Goal: Information Seeking & Learning: Find specific fact

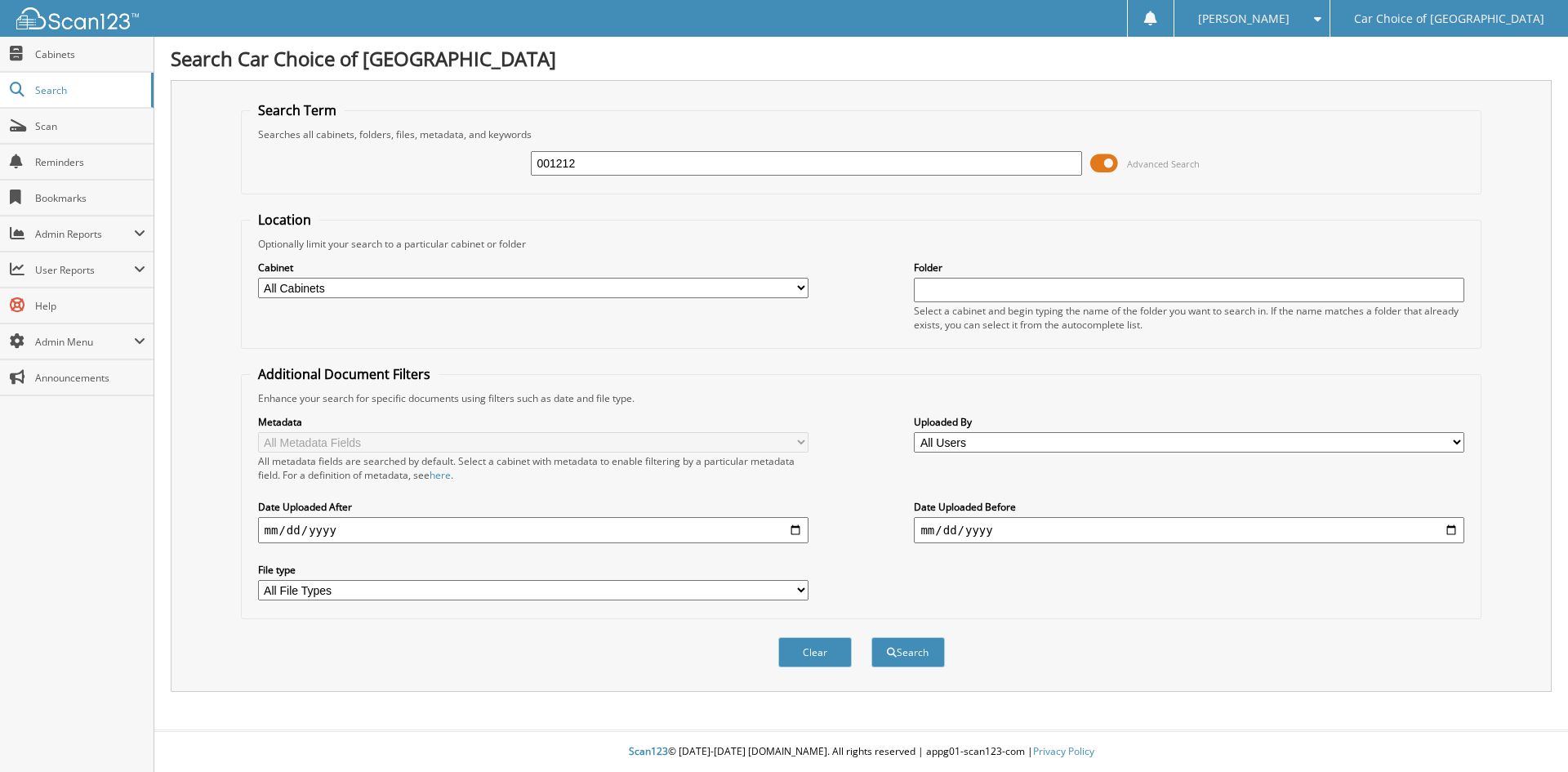
type input "001212"
click at [872, 637] on button "Search" at bounding box center [908, 652] width 73 height 30
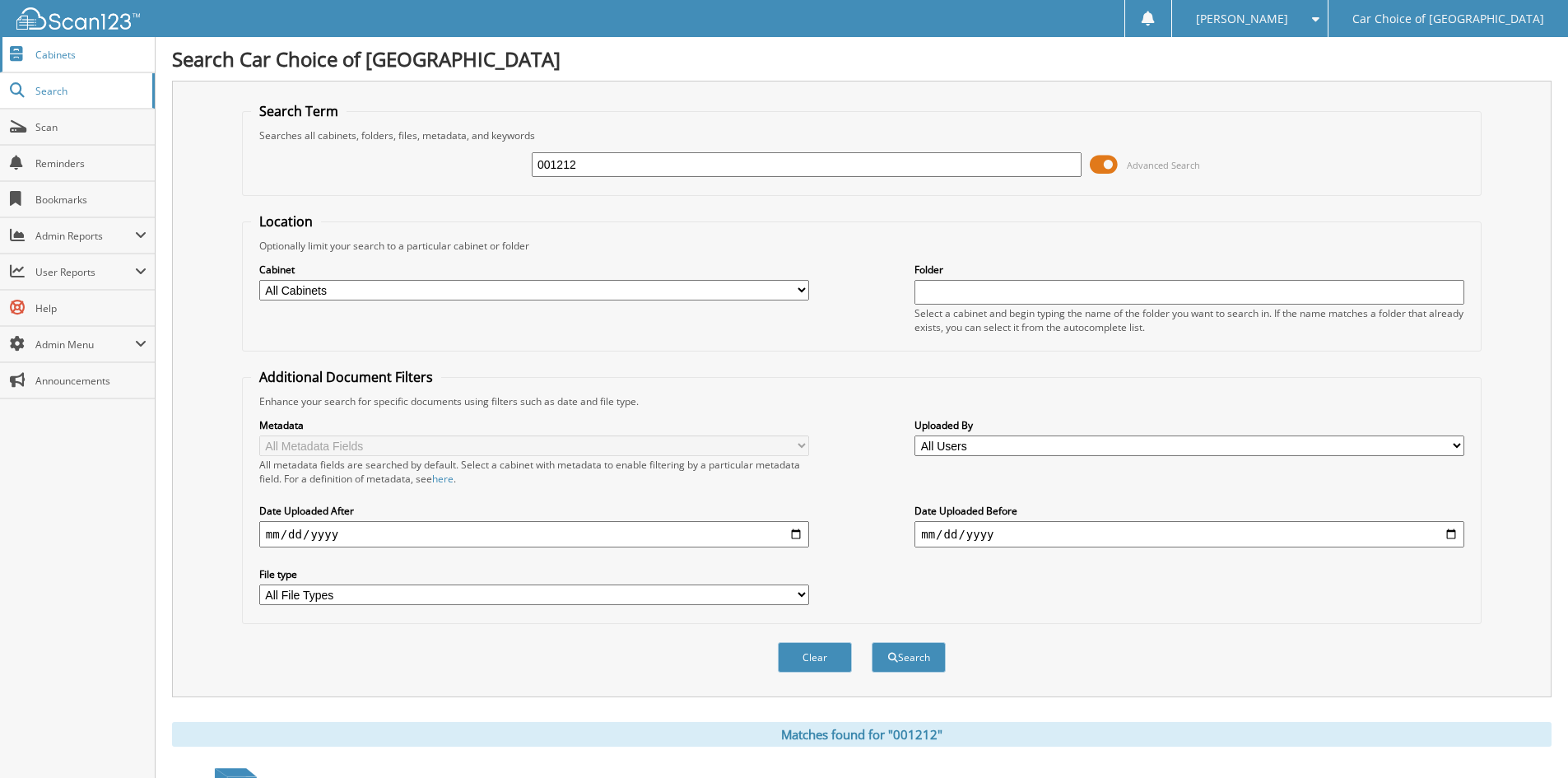
click at [61, 61] on link "Cabinets" at bounding box center [77, 54] width 154 height 35
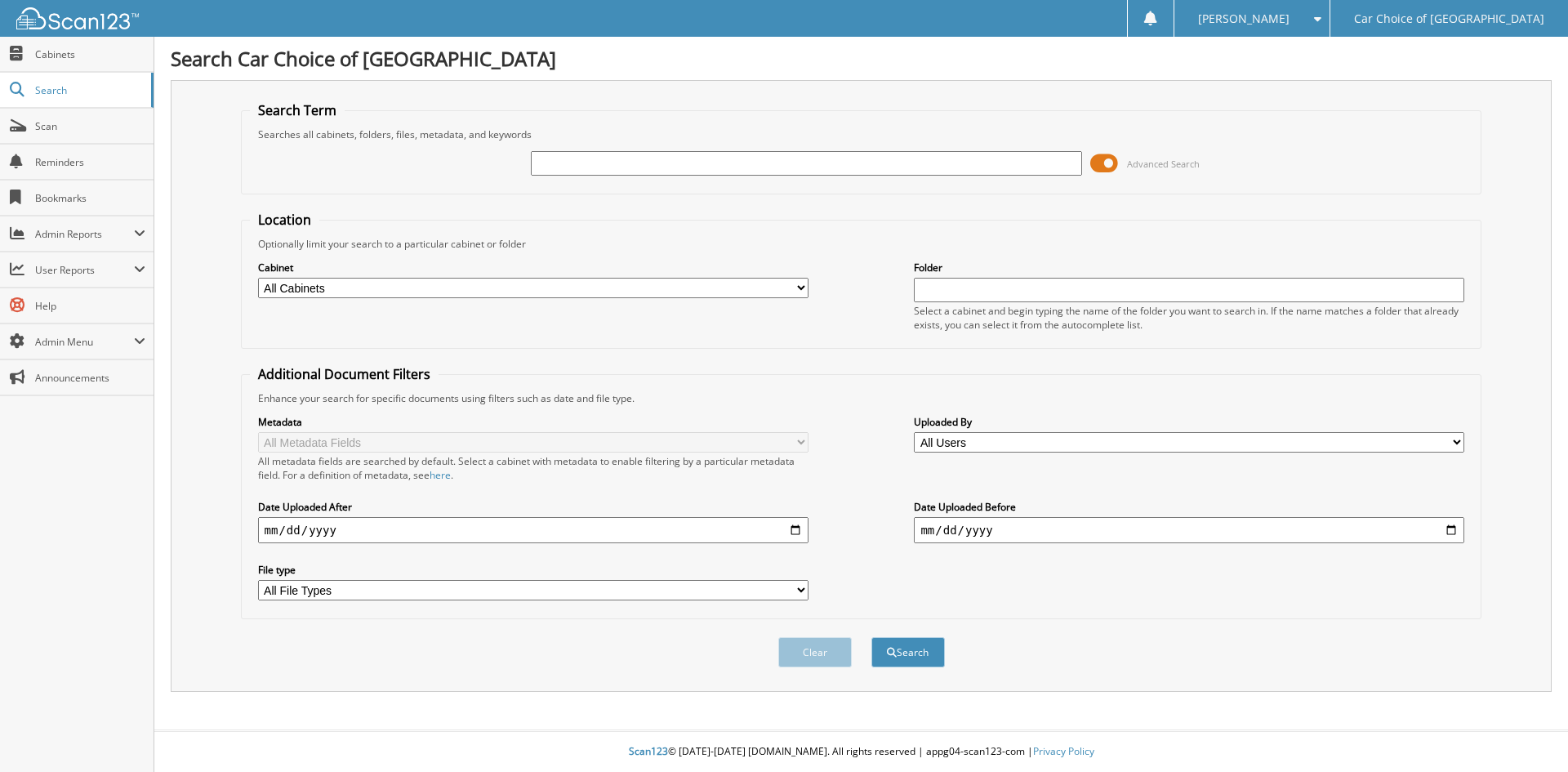
click at [593, 163] on input "text" at bounding box center [806, 164] width 551 height 24
type input "043227"
click at [872, 637] on button "Search" at bounding box center [908, 652] width 73 height 30
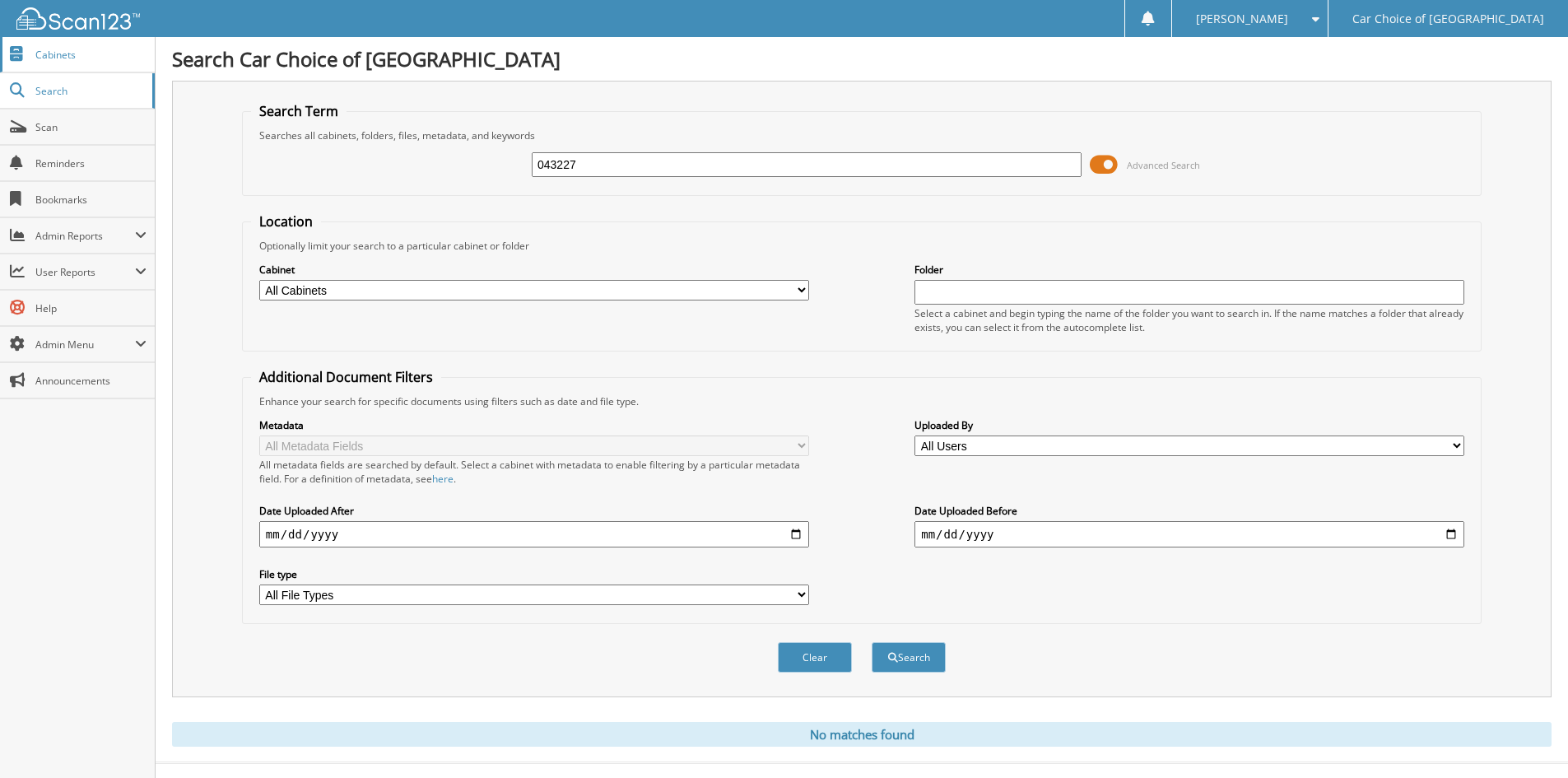
click at [103, 57] on span "Cabinets" at bounding box center [90, 54] width 111 height 14
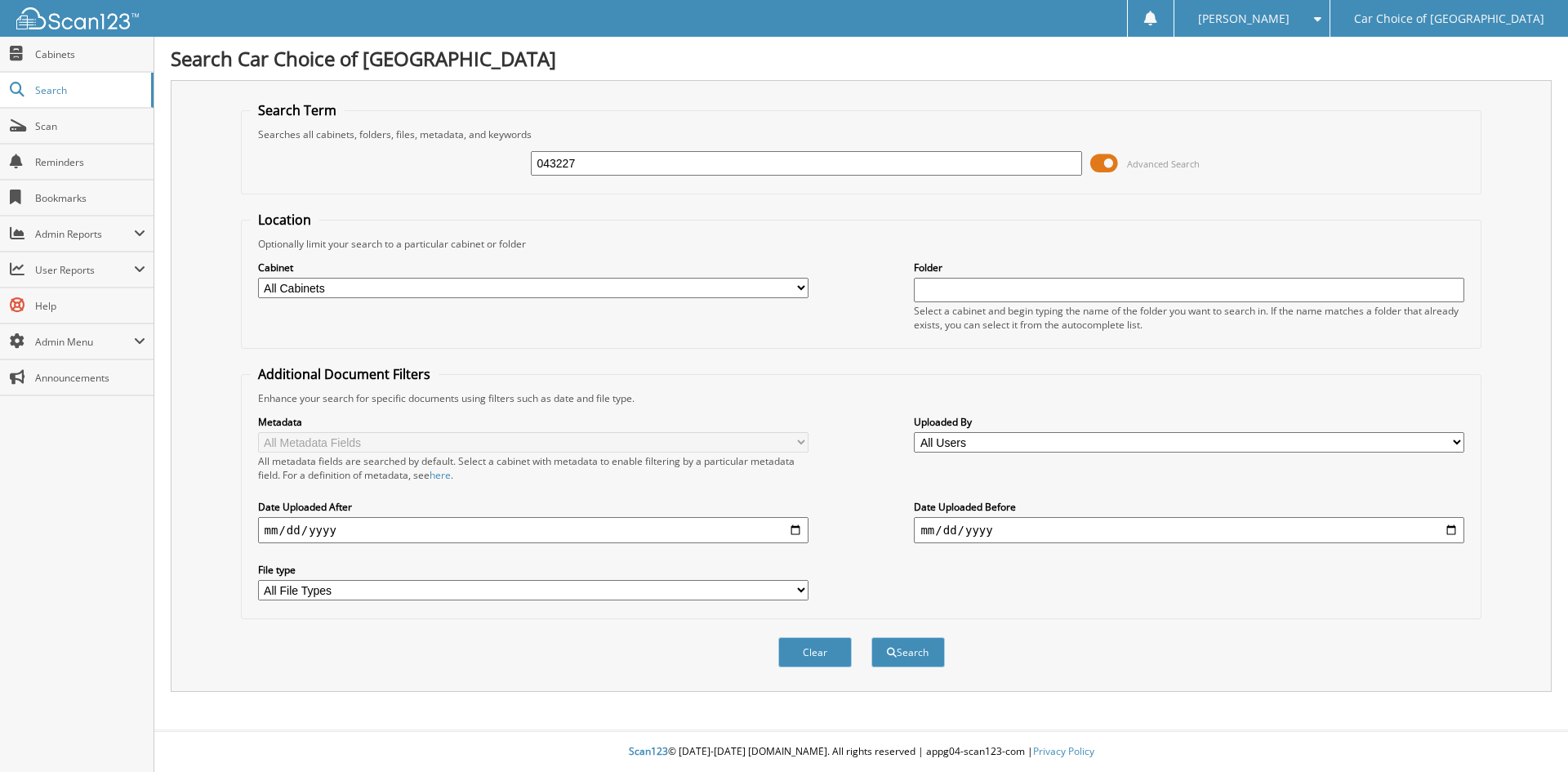
type input "043227"
click at [872, 637] on button "Search" at bounding box center [908, 652] width 73 height 30
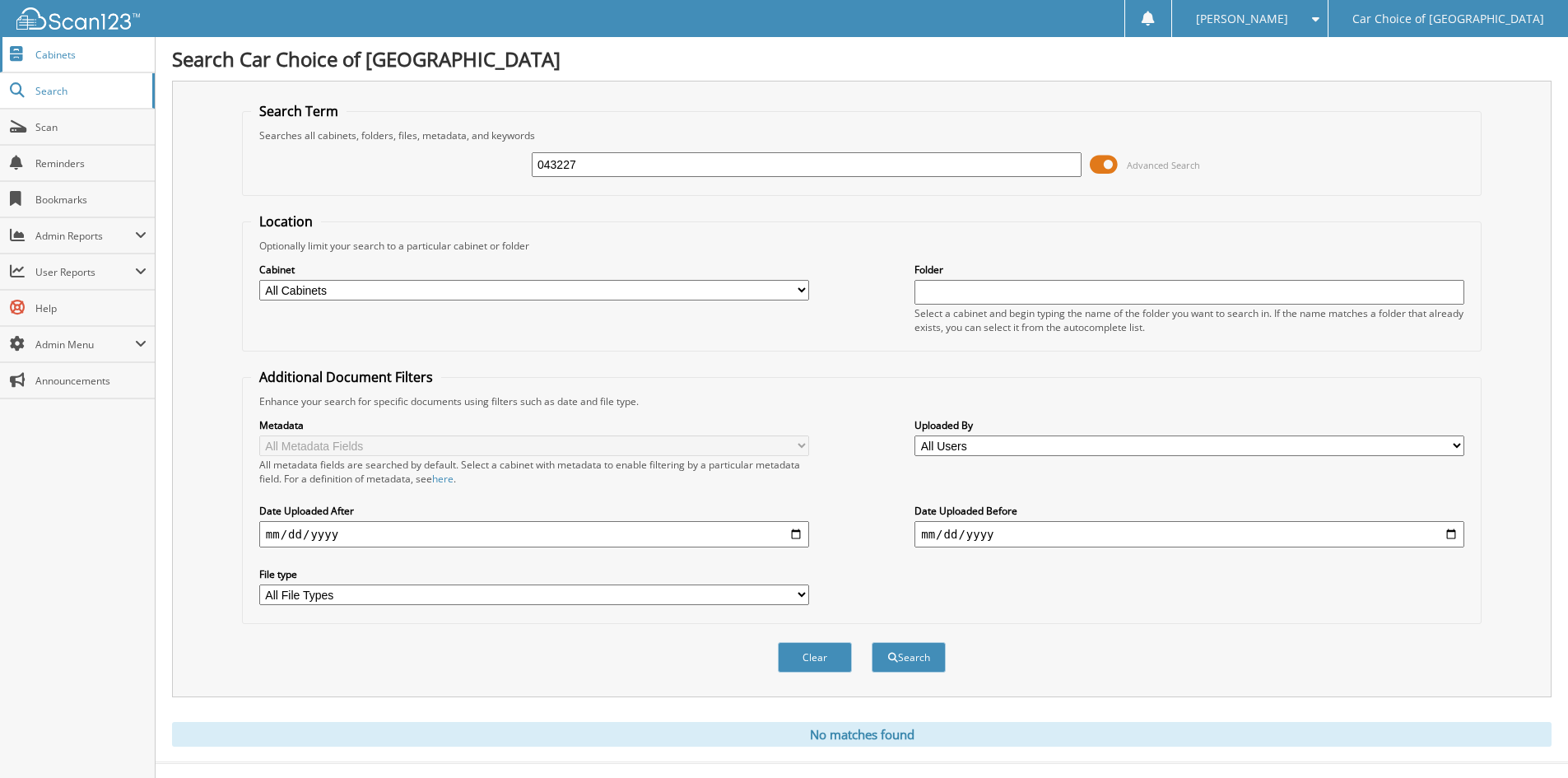
click at [63, 56] on span "Cabinets" at bounding box center [90, 54] width 111 height 14
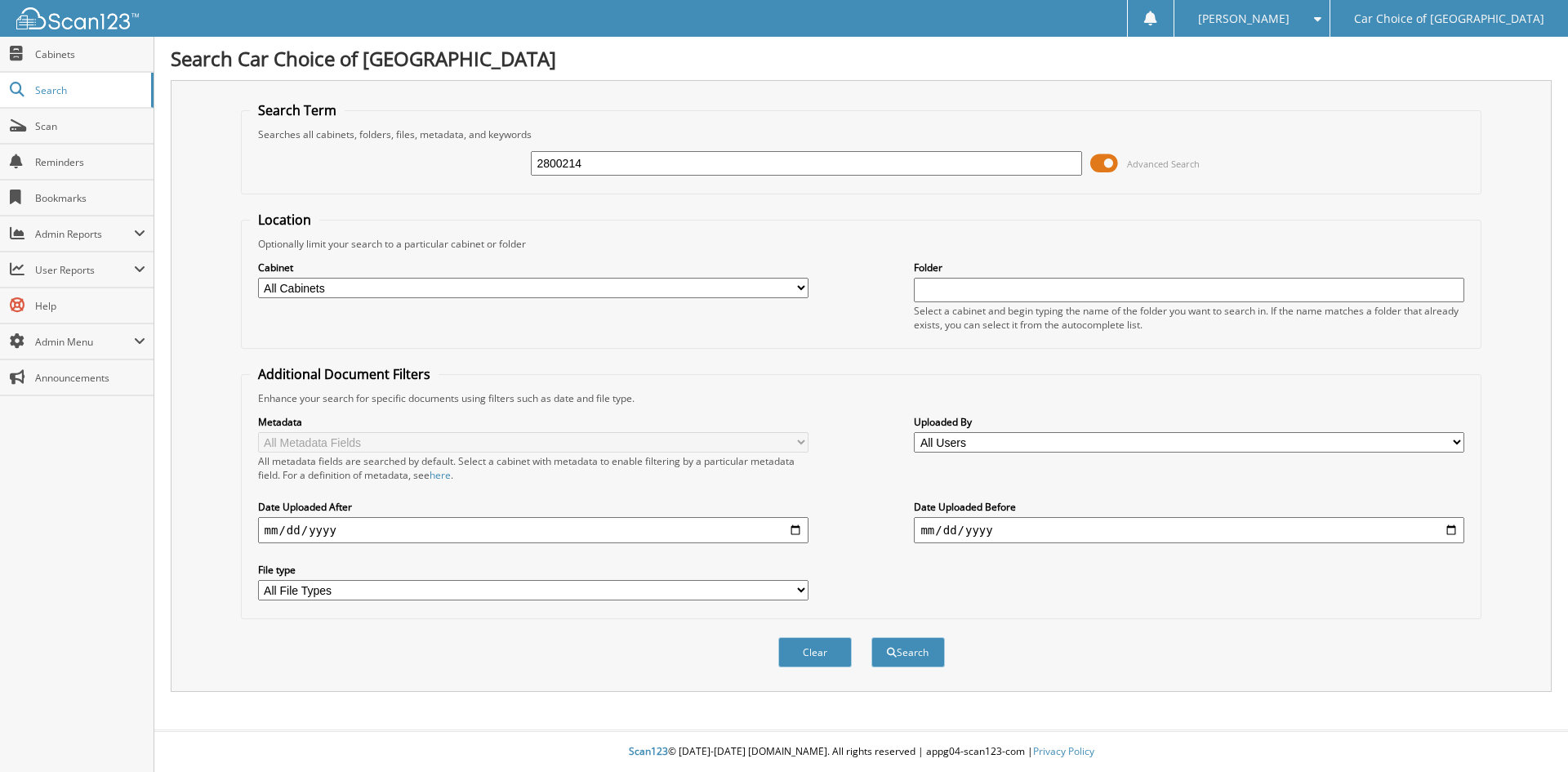
type input "2800214"
click at [872, 637] on button "Search" at bounding box center [908, 652] width 73 height 30
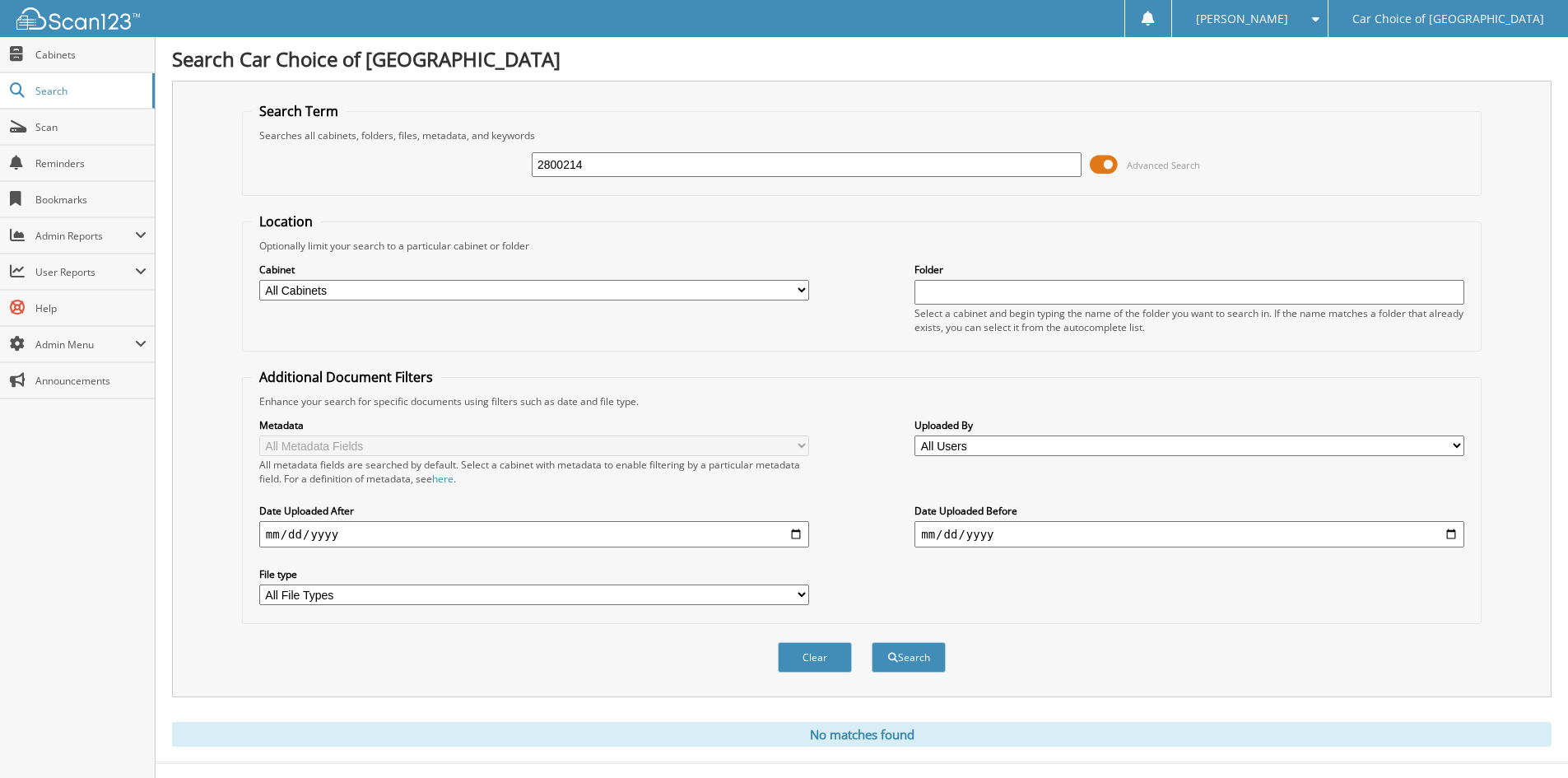
click at [609, 167] on input "2800214" at bounding box center [806, 165] width 550 height 25
type input "280214"
click at [872, 642] on button "Search" at bounding box center [909, 657] width 74 height 31
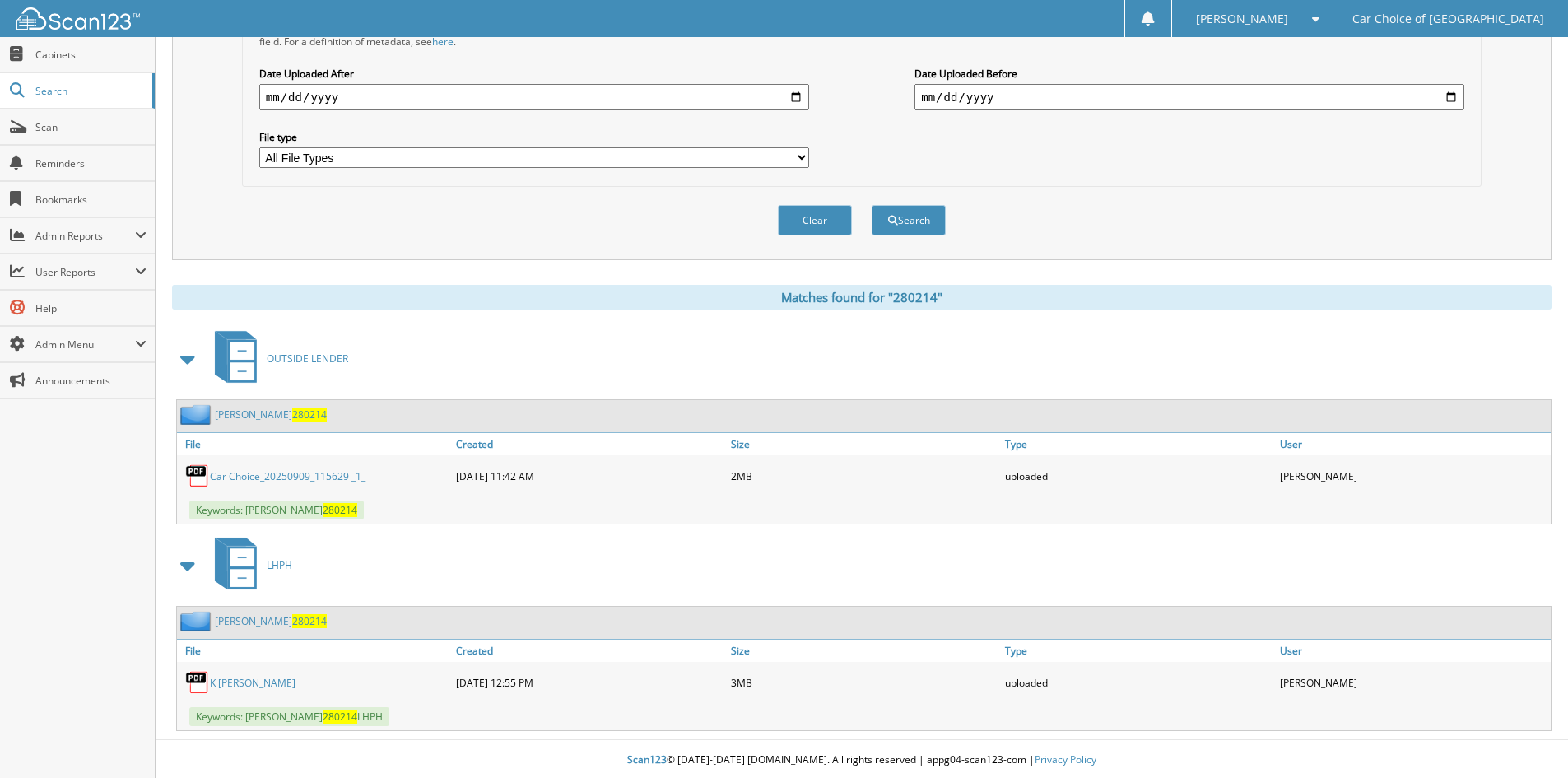
scroll to position [440, 0]
